Goal: Information Seeking & Learning: Find specific fact

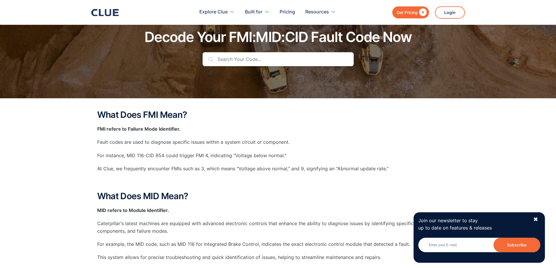
scroll to position [29, 0]
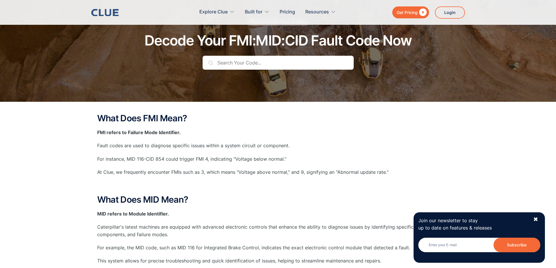
click at [248, 64] on input "text" at bounding box center [277, 63] width 151 height 14
click at [245, 65] on input "text" at bounding box center [277, 63] width 151 height 14
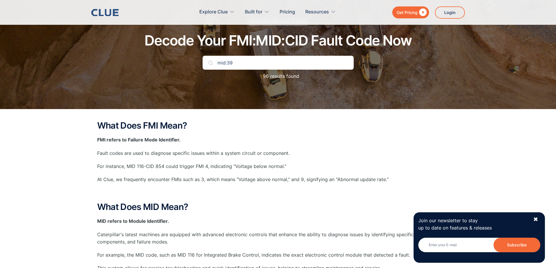
type input "mid:39"
drag, startPoint x: 235, startPoint y: 64, endPoint x: 181, endPoint y: 70, distance: 54.4
click at [181, 70] on div "FMI:MID:CID Fault Codes Decode Your FMI:MID:CID Fault Code Now mid:39 96 result…" at bounding box center [278, 52] width 344 height 68
type input "3"
click at [536, 219] on div "✖" at bounding box center [535, 219] width 5 height 7
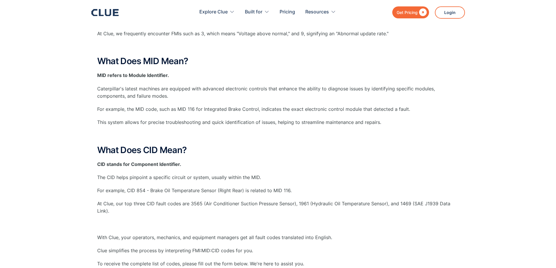
scroll to position [0, 0]
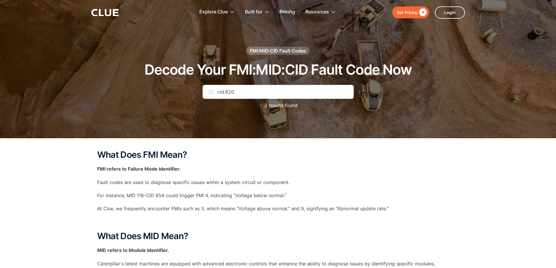
click at [215, 92] on input "cid:820" at bounding box center [277, 92] width 151 height 14
drag, startPoint x: 252, startPoint y: 93, endPoint x: 81, endPoint y: 88, distance: 171.4
click at [81, 88] on div "FMI:MID:CID Fault Codes Decode Your FMI:MID:CID Fault Code Now mid:39 cid:820 f…" at bounding box center [278, 69] width 556 height 138
type input "9"
drag, startPoint x: 253, startPoint y: 92, endPoint x: 129, endPoint y: 87, distance: 123.8
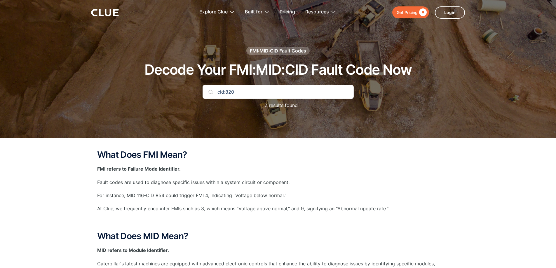
click at [144, 87] on div "FMI:MID:CID Fault Codes Decode Your FMI:MID:CID Fault Code Now cid:820 2 result…" at bounding box center [278, 81] width 344 height 68
type input ","
type input "mid:39"
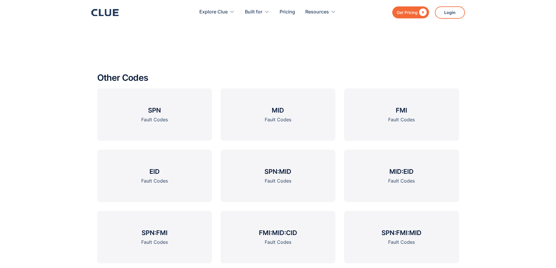
scroll to position [905, 0]
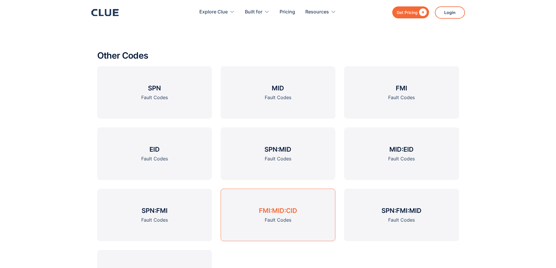
click at [291, 223] on div "Fault Codes" at bounding box center [278, 219] width 27 height 7
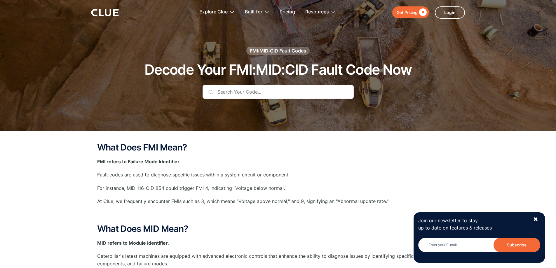
click at [253, 96] on input "text" at bounding box center [277, 92] width 151 height 14
click at [265, 97] on input "text" at bounding box center [277, 92] width 151 height 14
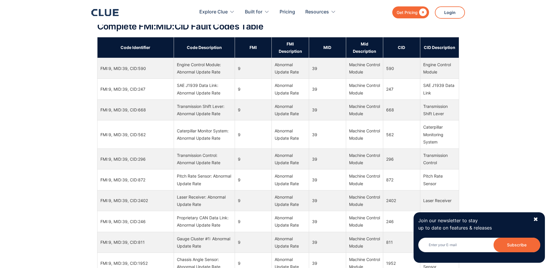
scroll to position [438, 0]
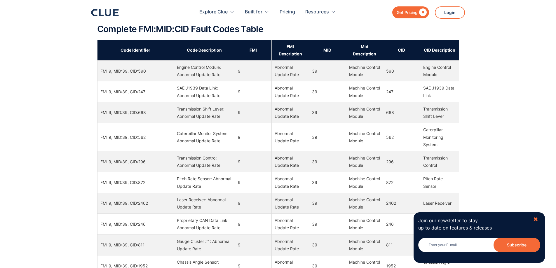
click at [534, 222] on div "✖" at bounding box center [535, 219] width 5 height 7
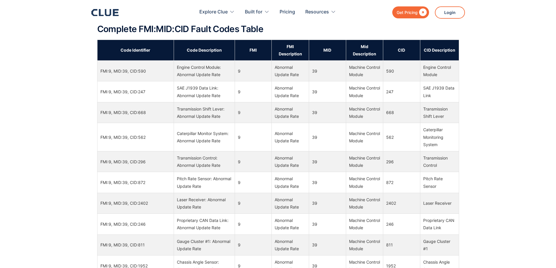
drag, startPoint x: 176, startPoint y: 118, endPoint x: 221, endPoint y: 120, distance: 44.7
click at [221, 120] on td "Transmission Shift Lever: Abnormal Update Rate" at bounding box center [204, 112] width 61 height 21
copy div "Abnormal Update Rate"
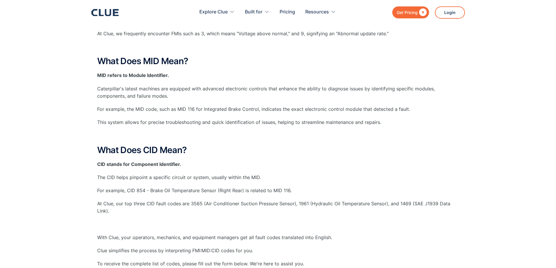
scroll to position [0, 0]
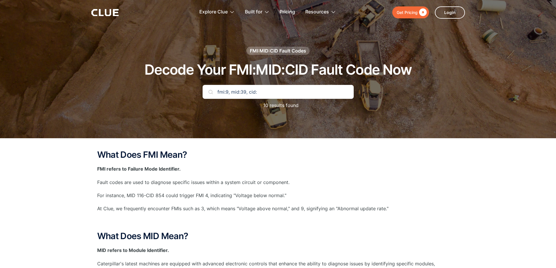
drag, startPoint x: 251, startPoint y: 94, endPoint x: 199, endPoint y: 94, distance: 52.5
click at [199, 94] on div "FMI:MID:CID Fault Codes Decode Your FMI:MID:CID Fault Code Now fmi:9, mid:39, c…" at bounding box center [278, 81] width 344 height 68
click at [272, 93] on input "fmi:9, mid:39, cid:" at bounding box center [277, 92] width 151 height 14
type input "fmi:9, mid:39, cid:820"
drag, startPoint x: 220, startPoint y: 90, endPoint x: 149, endPoint y: 90, distance: 71.2
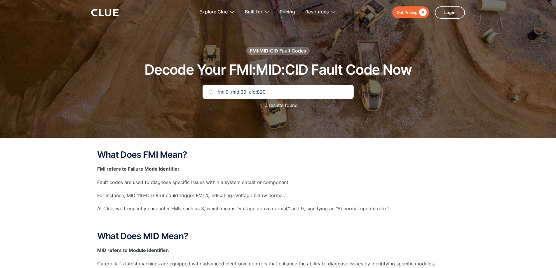
click at [149, 90] on div "FMI:MID:CID Fault Codes Decode Your FMI:MID:CID Fault Code Now fmi:9, mid:39, c…" at bounding box center [278, 81] width 344 height 68
